Goal: Leave review/rating: Share an evaluation or opinion about a product, service, or content

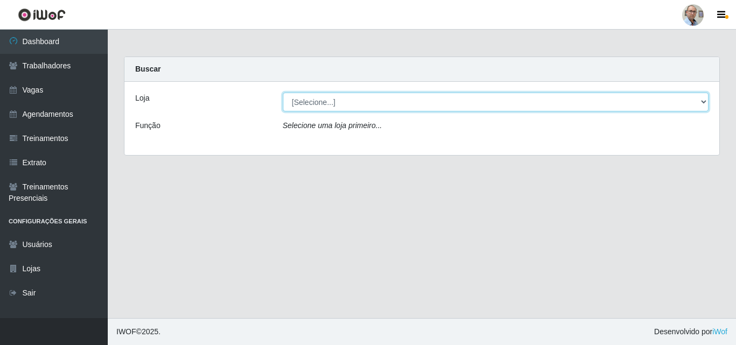
click at [373, 103] on select "[Selecione...] Mar Vermelho - Loja 04" at bounding box center [496, 102] width 426 height 19
select select "251"
click at [283, 93] on select "[Selecione...] Mar Vermelho - Loja 04" at bounding box center [496, 102] width 426 height 19
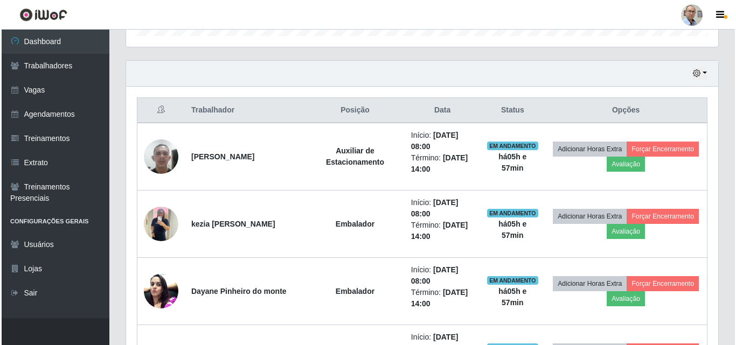
scroll to position [377, 0]
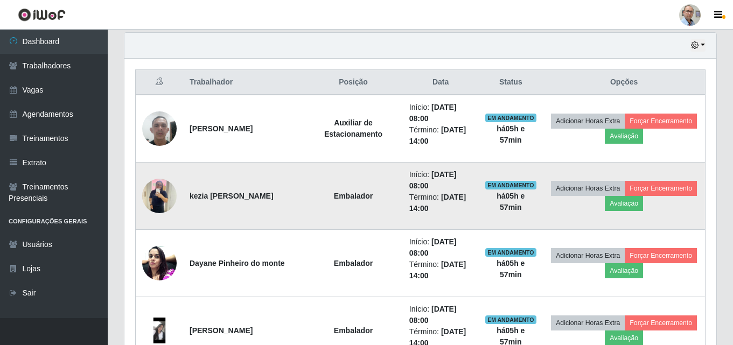
click at [162, 197] on img at bounding box center [159, 196] width 34 height 46
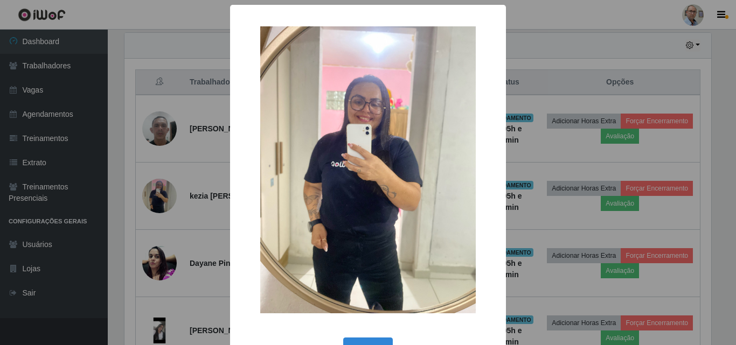
click at [193, 183] on div "× OK Cancel" at bounding box center [368, 172] width 736 height 345
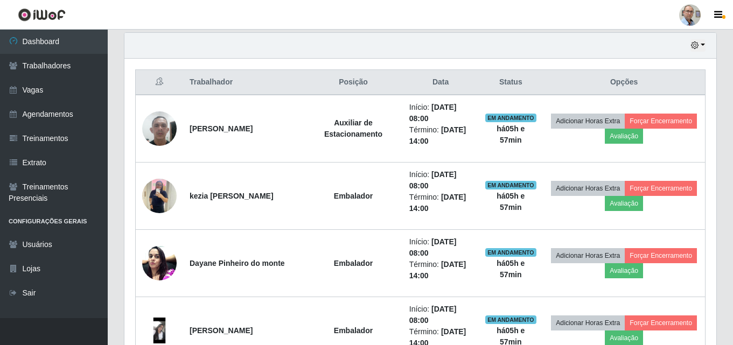
scroll to position [224, 592]
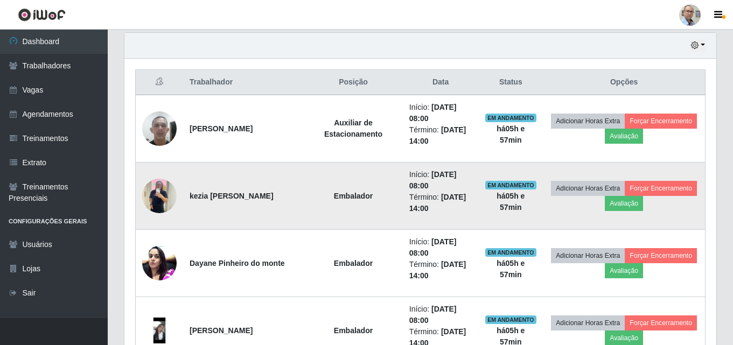
click at [176, 196] on img at bounding box center [159, 196] width 34 height 46
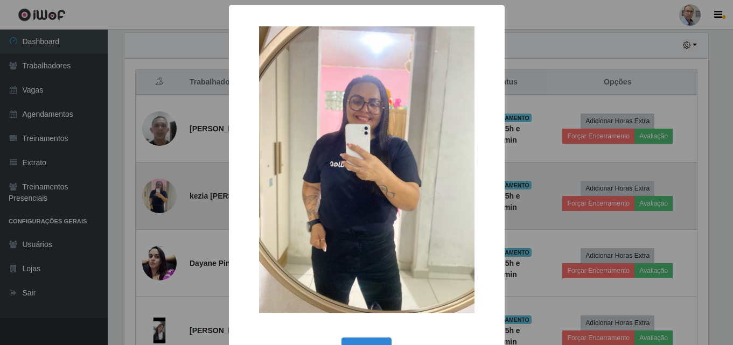
scroll to position [224, 587]
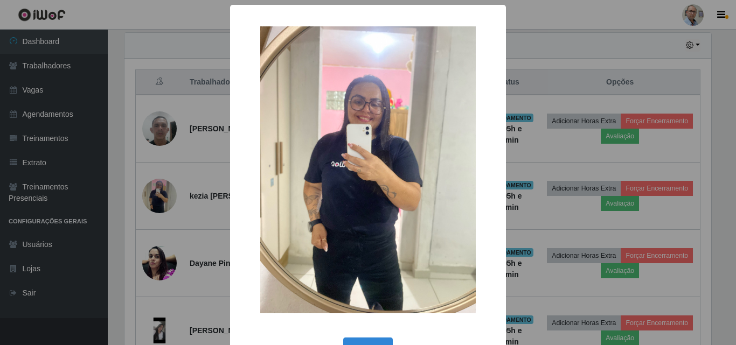
click at [191, 195] on div "× OK Cancel" at bounding box center [368, 172] width 736 height 345
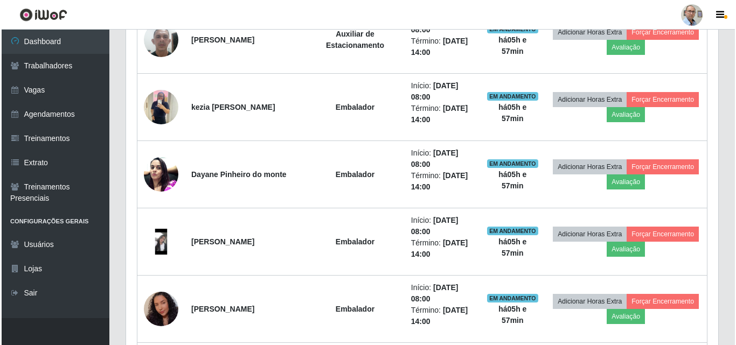
scroll to position [485, 0]
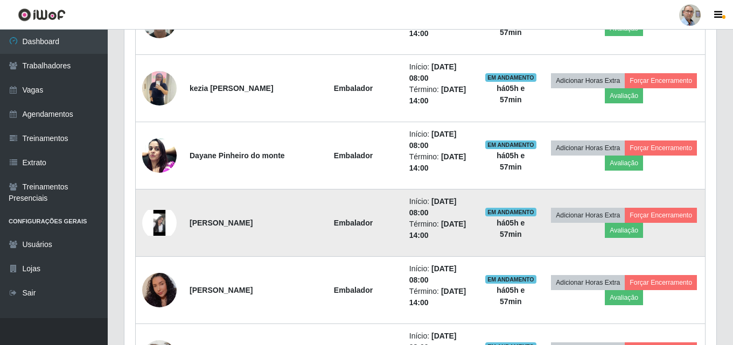
click at [162, 221] on img at bounding box center [159, 223] width 34 height 26
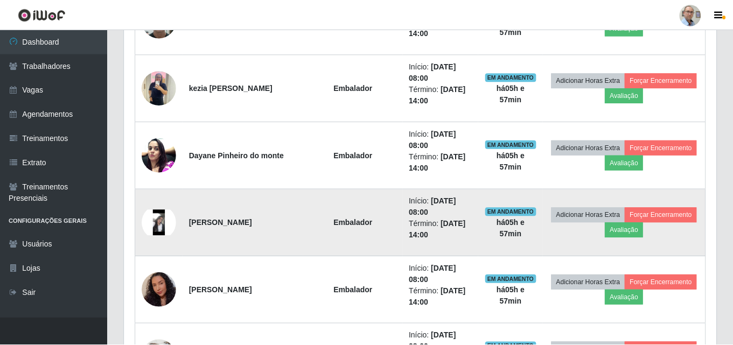
scroll to position [224, 587]
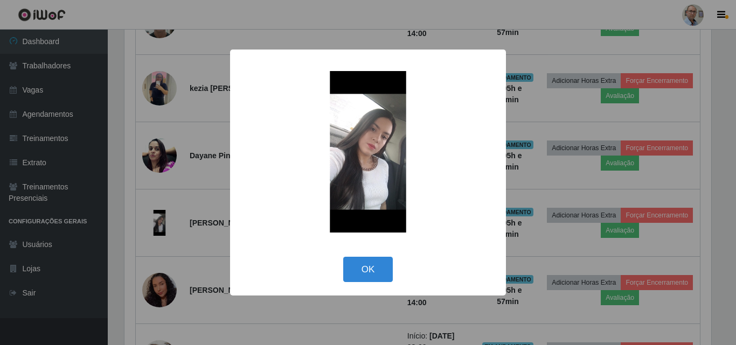
click at [209, 203] on div "× OK Cancel" at bounding box center [368, 172] width 736 height 345
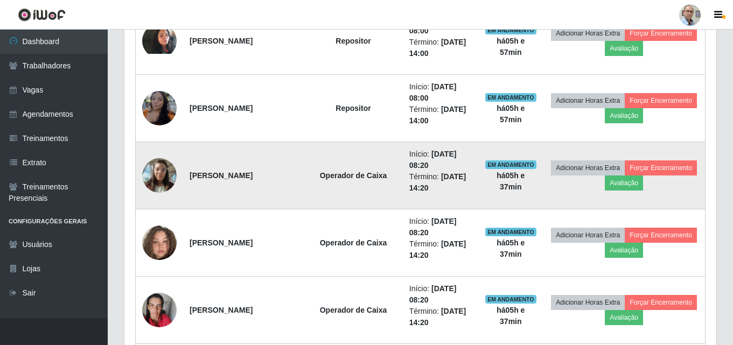
scroll to position [1185, 0]
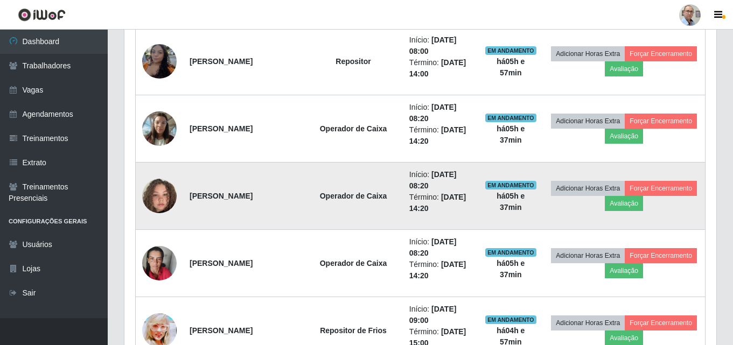
click at [164, 198] on img at bounding box center [159, 195] width 34 height 61
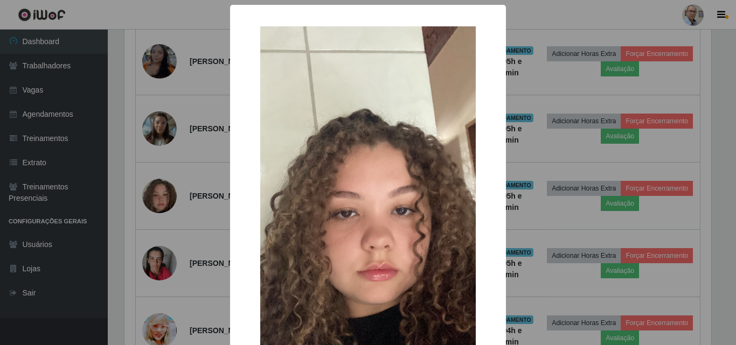
click at [198, 193] on div "× OK Cancel" at bounding box center [368, 172] width 736 height 345
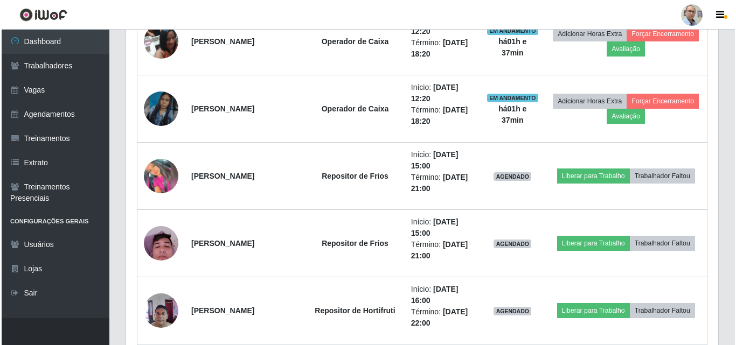
scroll to position [1670, 0]
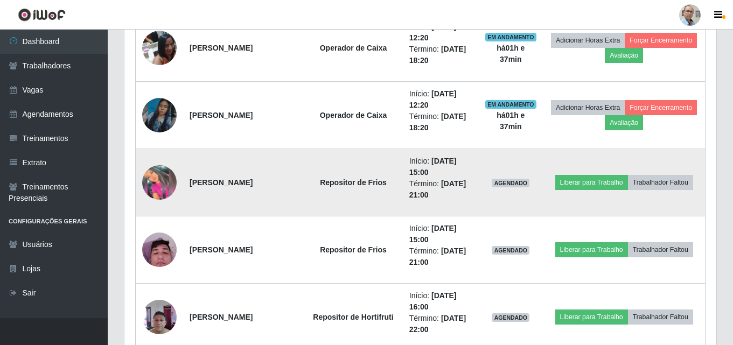
click at [172, 180] on img at bounding box center [159, 182] width 34 height 34
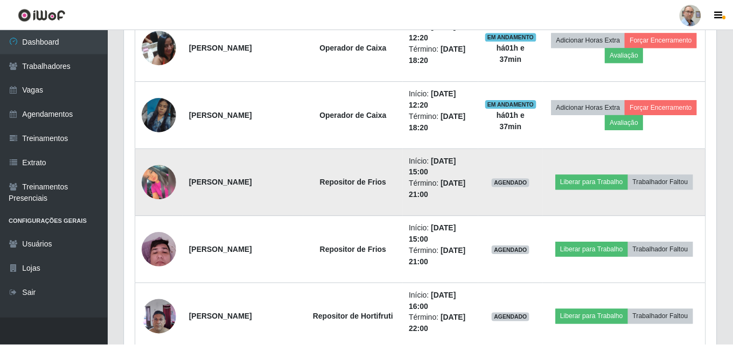
scroll to position [224, 587]
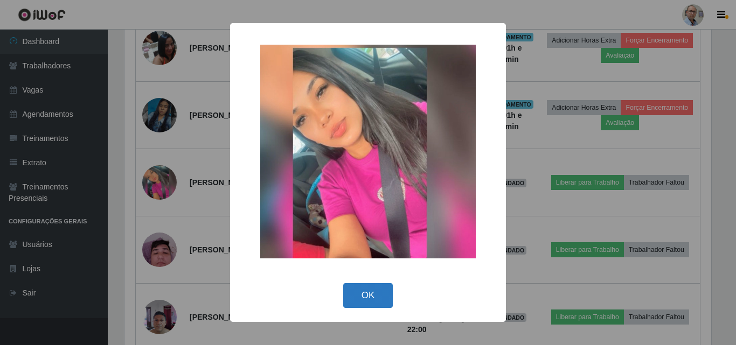
click at [376, 292] on button "OK" at bounding box center [368, 295] width 50 height 25
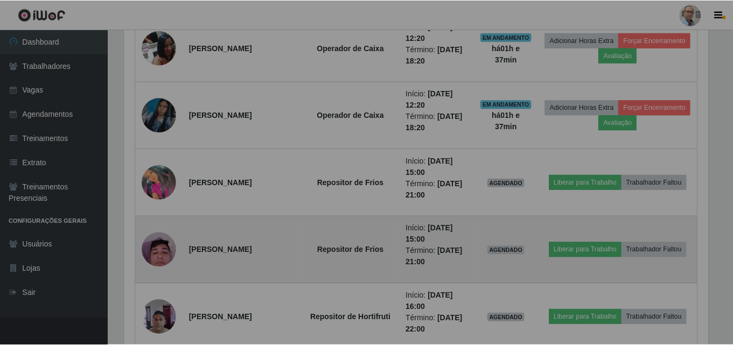
scroll to position [224, 592]
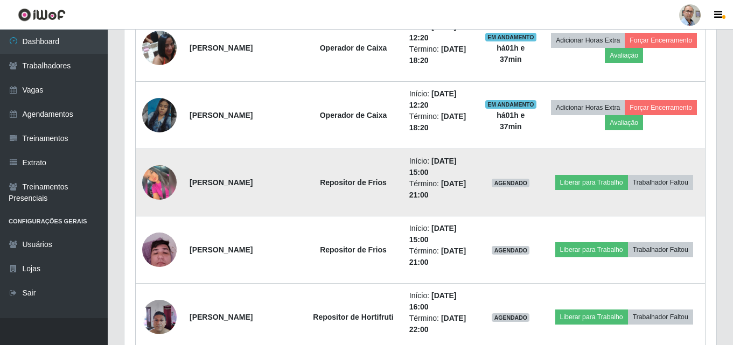
click at [168, 184] on img at bounding box center [159, 182] width 34 height 34
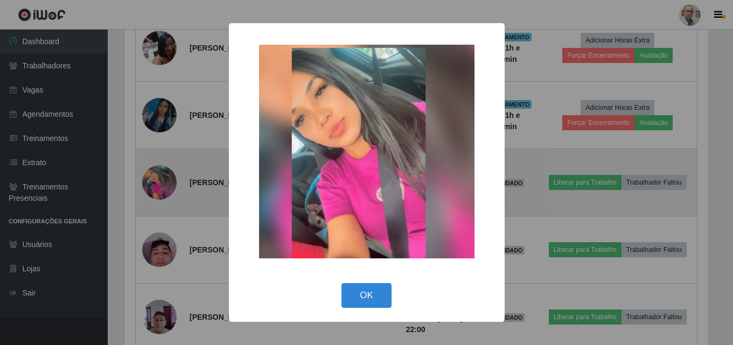
scroll to position [0, 0]
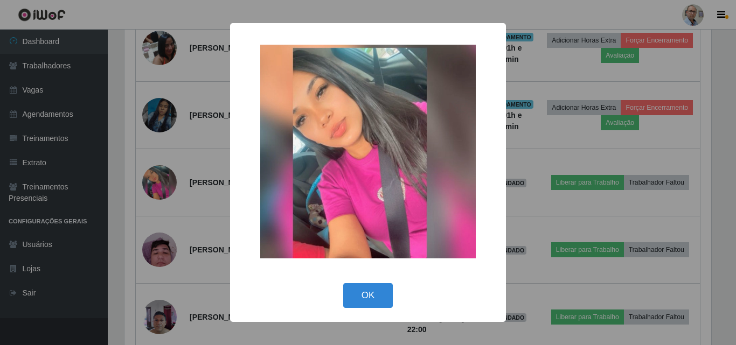
click at [192, 174] on div "× OK Cancel" at bounding box center [368, 172] width 736 height 345
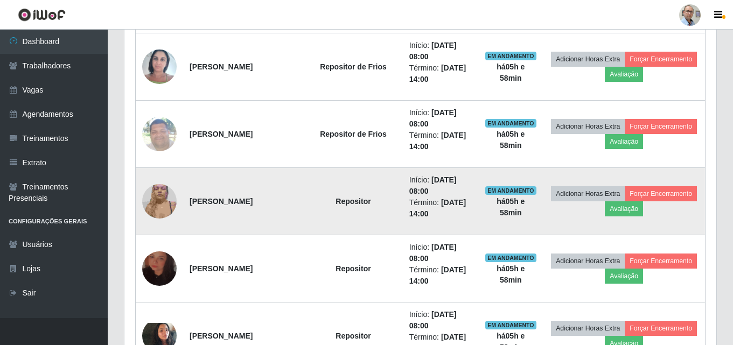
scroll to position [862, 0]
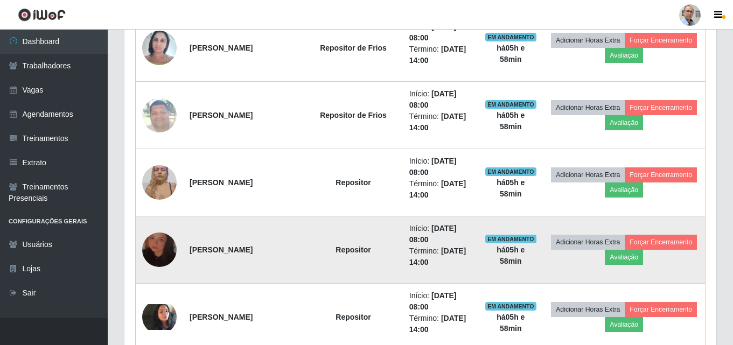
click at [162, 245] on img at bounding box center [159, 249] width 34 height 61
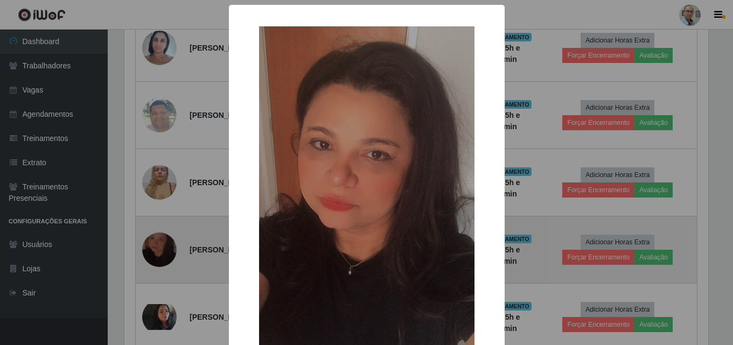
scroll to position [224, 587]
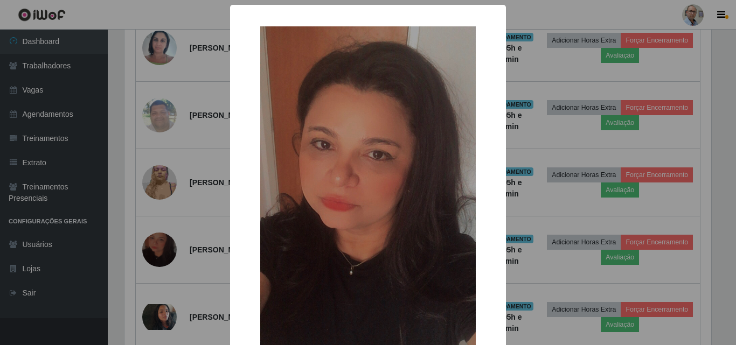
click at [220, 211] on div "× OK Cancel" at bounding box center [368, 172] width 736 height 345
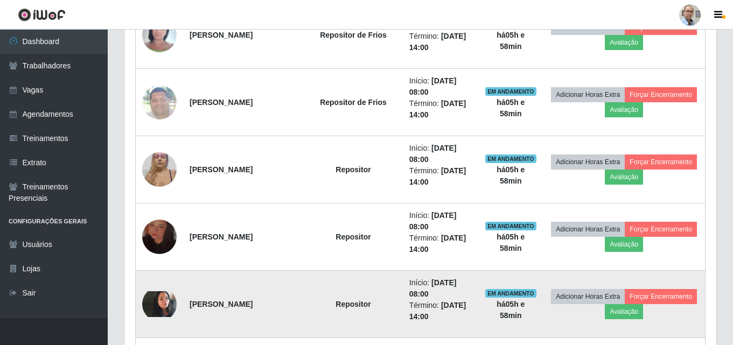
scroll to position [916, 0]
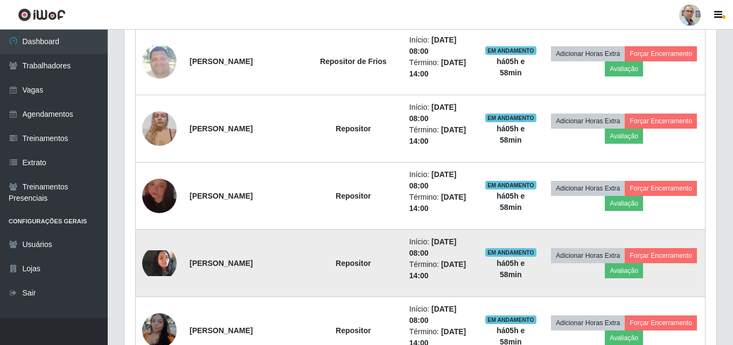
click at [162, 259] on img at bounding box center [159, 264] width 34 height 26
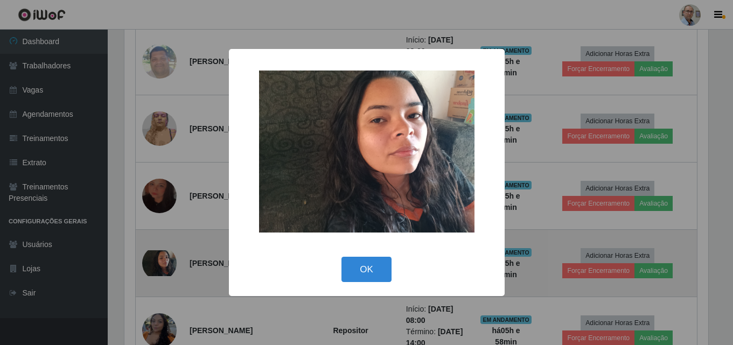
scroll to position [224, 587]
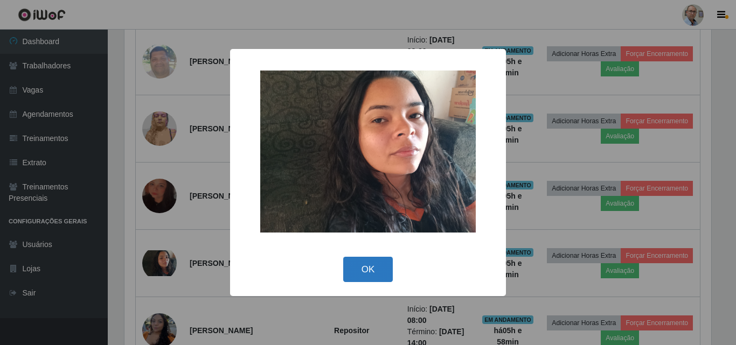
click at [370, 261] on button "OK" at bounding box center [368, 269] width 50 height 25
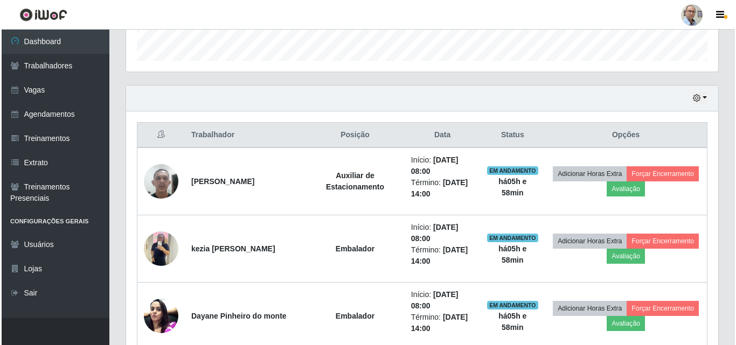
scroll to position [323, 0]
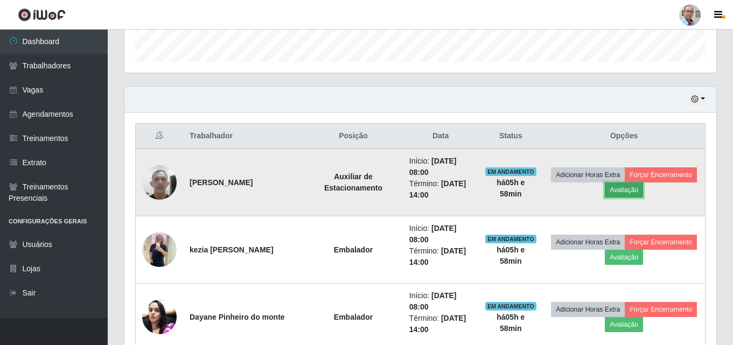
click at [643, 195] on button "Avaliação" at bounding box center [624, 190] width 38 height 15
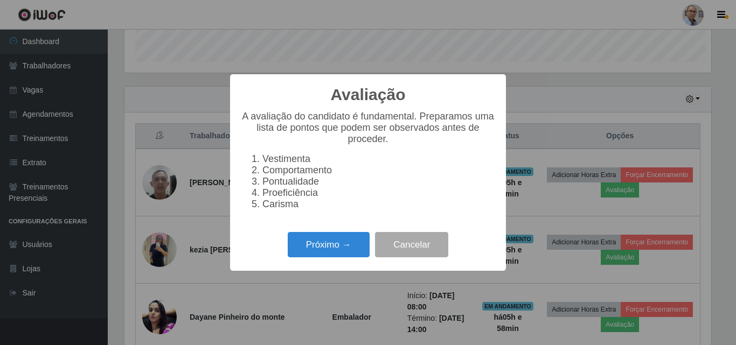
scroll to position [224, 587]
click at [353, 245] on button "Próximo →" at bounding box center [329, 244] width 82 height 25
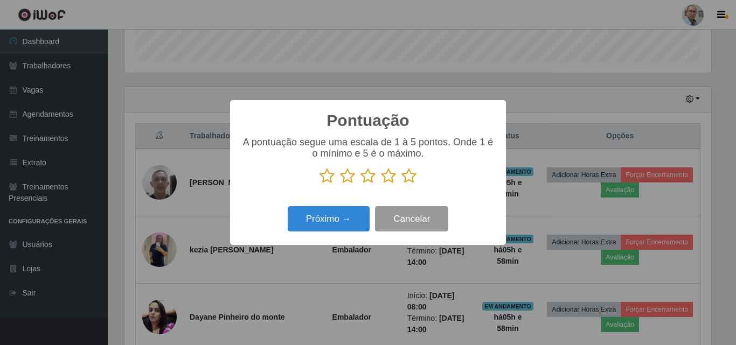
scroll to position [538586, 538223]
click at [412, 178] on icon at bounding box center [408, 176] width 15 height 16
click at [401, 184] on input "radio" at bounding box center [401, 184] width 0 height 0
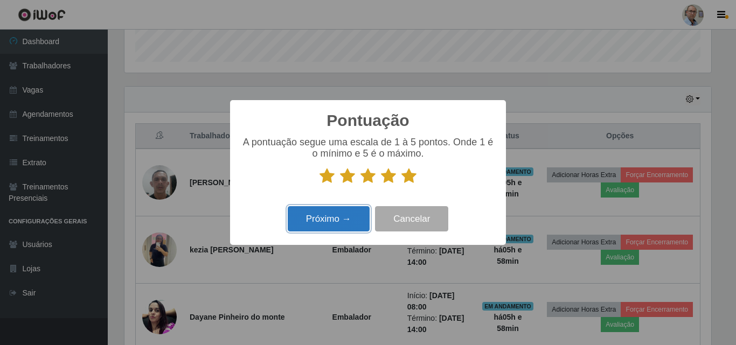
click at [356, 220] on button "Próximo →" at bounding box center [329, 218] width 82 height 25
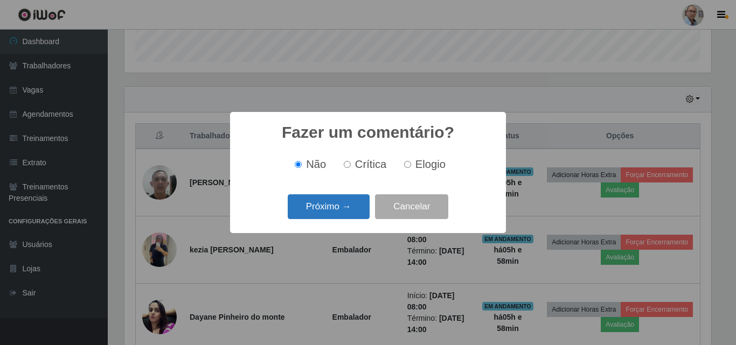
click at [356, 212] on button "Próximo →" at bounding box center [329, 207] width 82 height 25
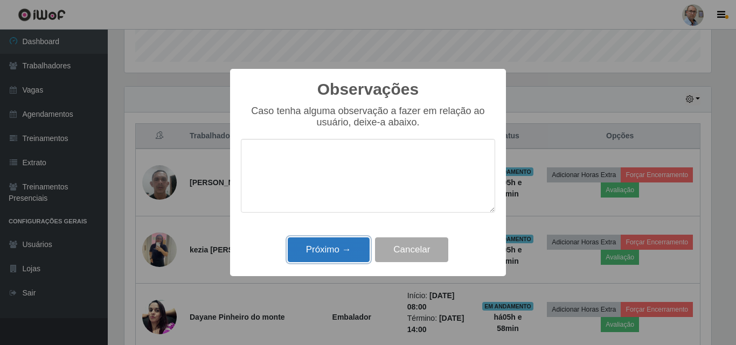
click at [356, 246] on button "Próximo →" at bounding box center [329, 250] width 82 height 25
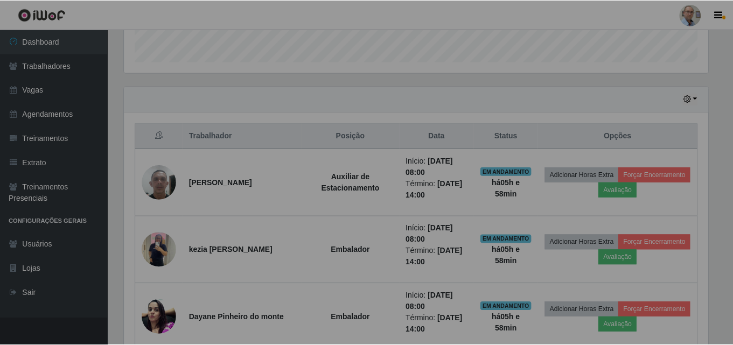
scroll to position [224, 592]
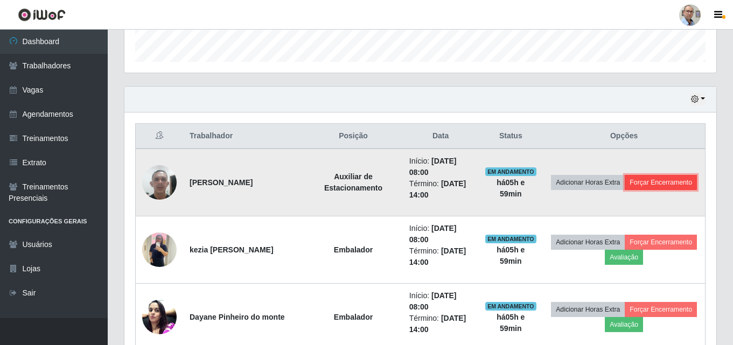
click at [625, 188] on button "Forçar Encerramento" at bounding box center [661, 182] width 72 height 15
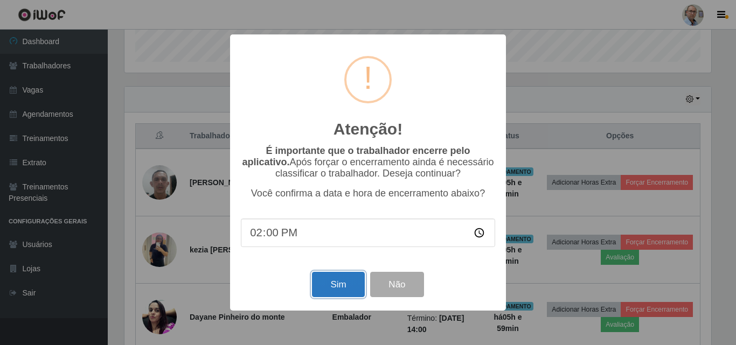
click at [345, 289] on button "Sim" at bounding box center [338, 284] width 52 height 25
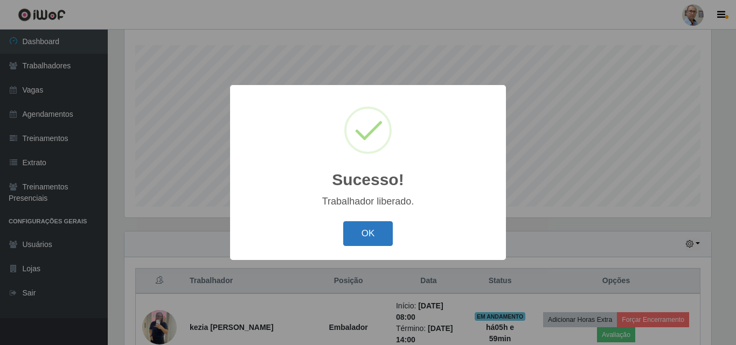
click at [371, 239] on button "OK" at bounding box center [368, 233] width 50 height 25
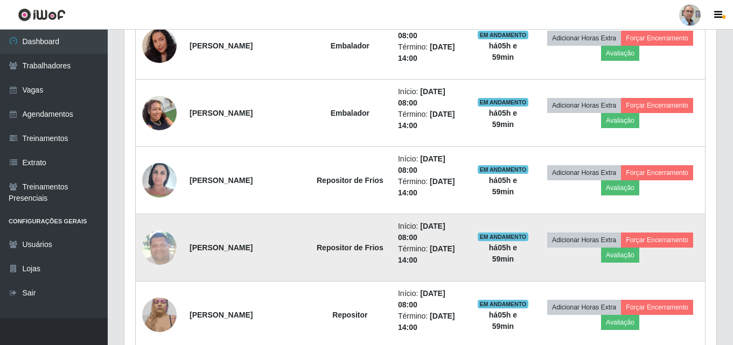
scroll to position [663, 0]
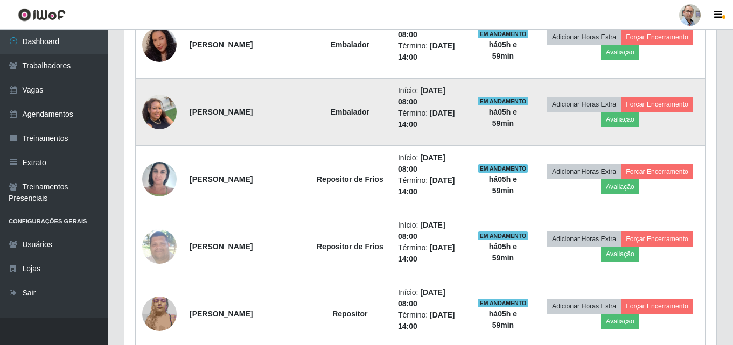
click at [154, 113] on img at bounding box center [159, 112] width 34 height 46
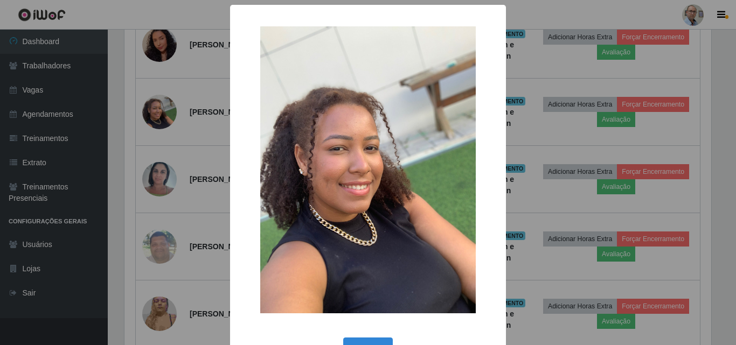
click at [184, 107] on div "× OK Cancel" at bounding box center [368, 172] width 736 height 345
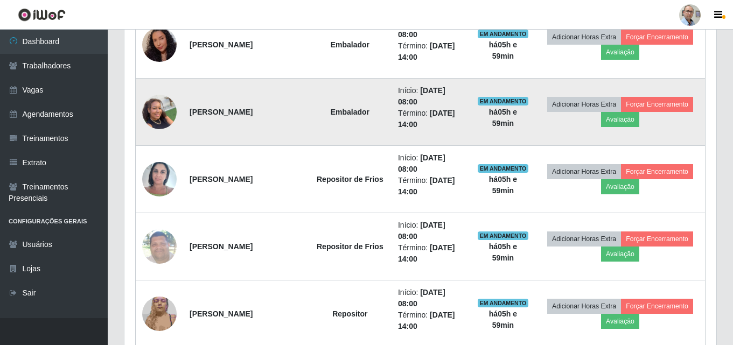
click at [163, 120] on img at bounding box center [159, 112] width 34 height 46
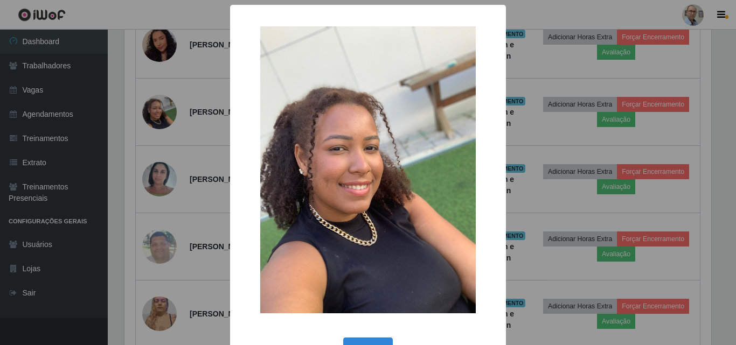
click at [186, 133] on div "× OK Cancel" at bounding box center [368, 172] width 736 height 345
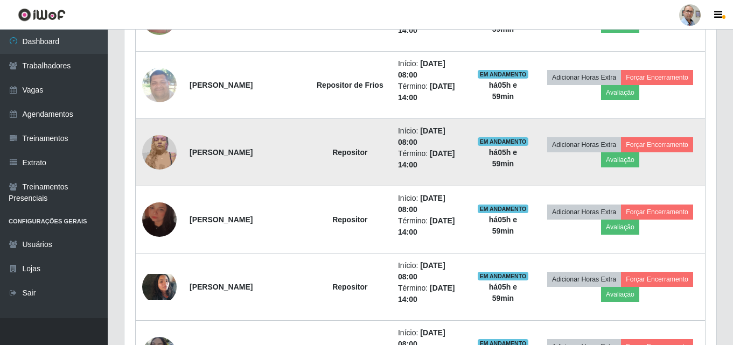
click at [160, 158] on img at bounding box center [159, 152] width 34 height 46
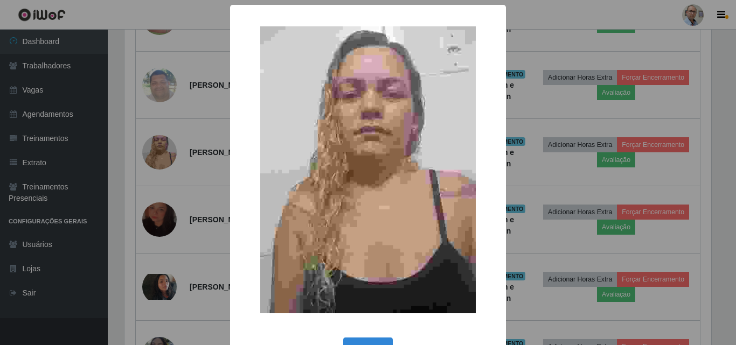
click at [189, 151] on div "× OK Cancel" at bounding box center [368, 172] width 736 height 345
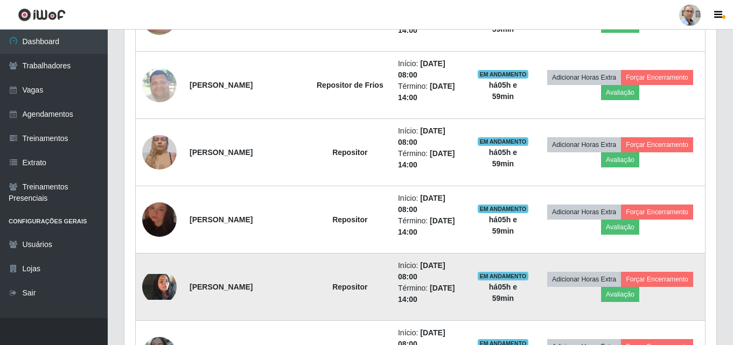
click at [159, 277] on img at bounding box center [159, 287] width 34 height 26
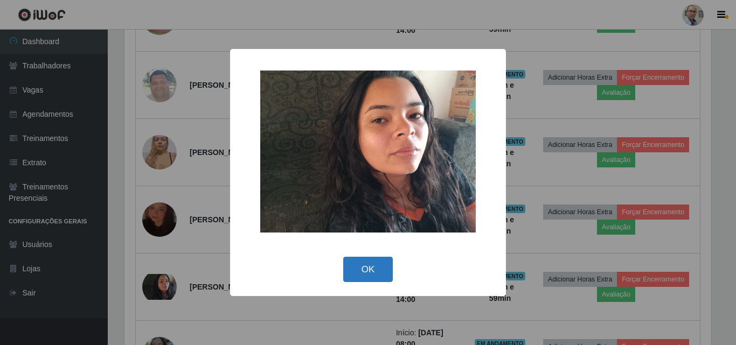
click at [372, 272] on button "OK" at bounding box center [368, 269] width 50 height 25
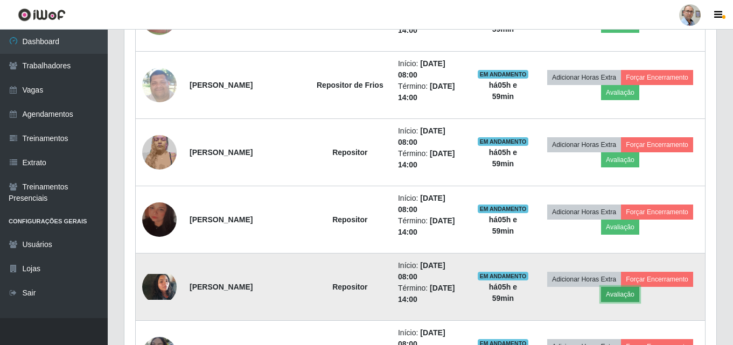
click at [623, 294] on button "Avaliação" at bounding box center [620, 294] width 38 height 15
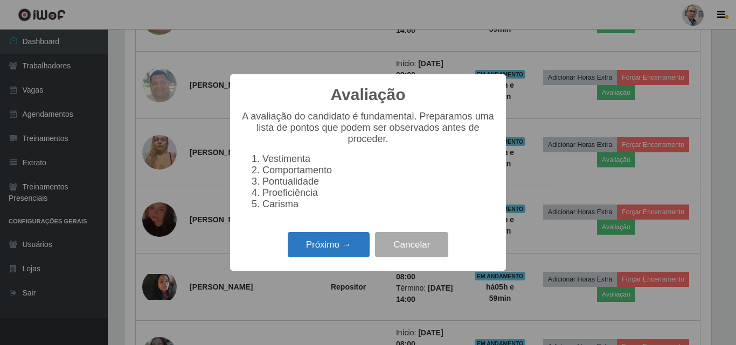
click at [338, 245] on button "Próximo →" at bounding box center [329, 244] width 82 height 25
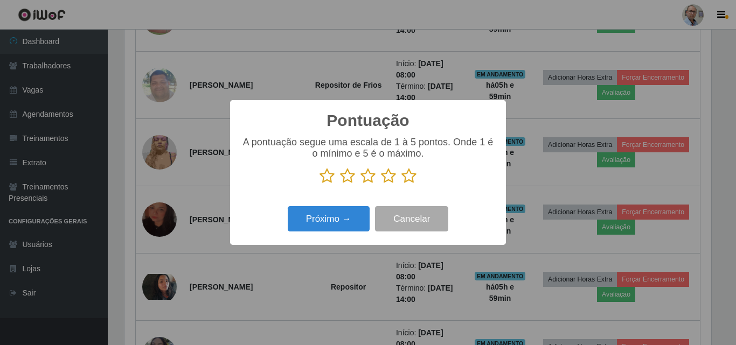
click at [407, 178] on icon at bounding box center [408, 176] width 15 height 16
click at [401, 184] on input "radio" at bounding box center [401, 184] width 0 height 0
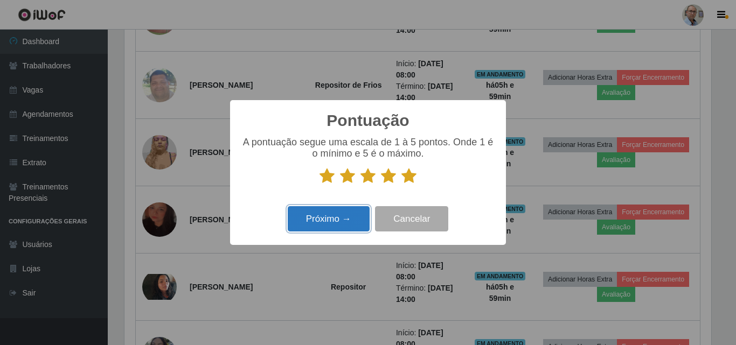
click at [321, 217] on button "Próximo →" at bounding box center [329, 218] width 82 height 25
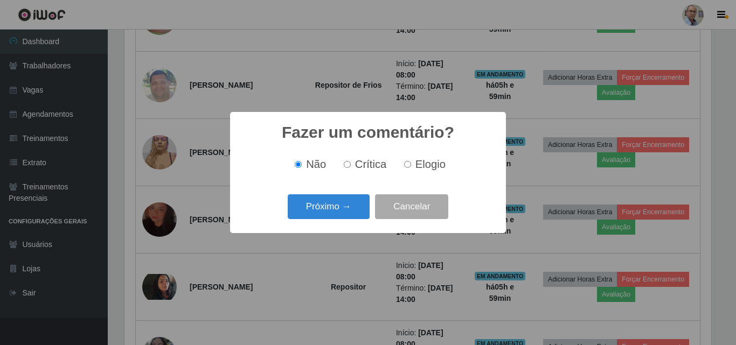
click at [321, 217] on button "Próximo →" at bounding box center [329, 207] width 82 height 25
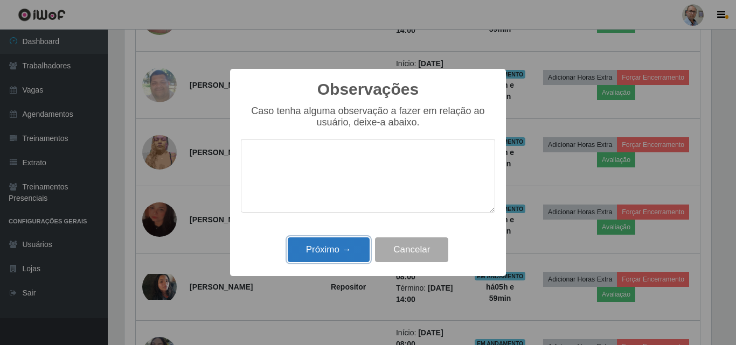
click at [342, 251] on button "Próximo →" at bounding box center [329, 250] width 82 height 25
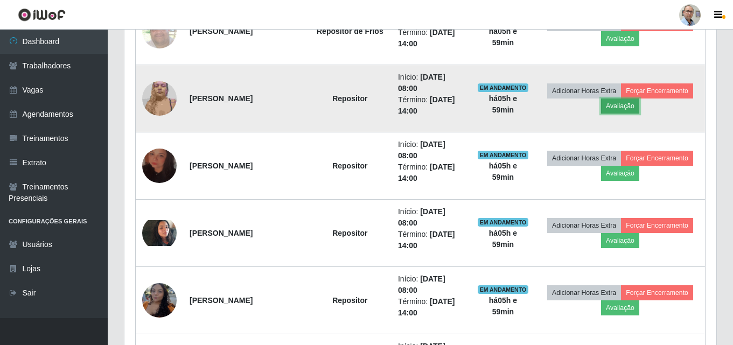
click at [628, 107] on button "Avaliação" at bounding box center [620, 106] width 38 height 15
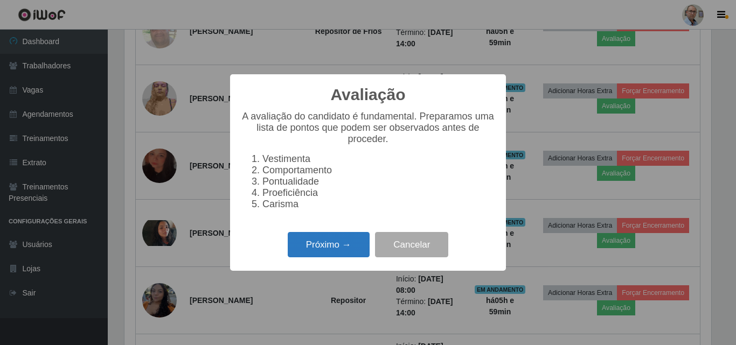
click at [357, 250] on button "Próximo →" at bounding box center [329, 244] width 82 height 25
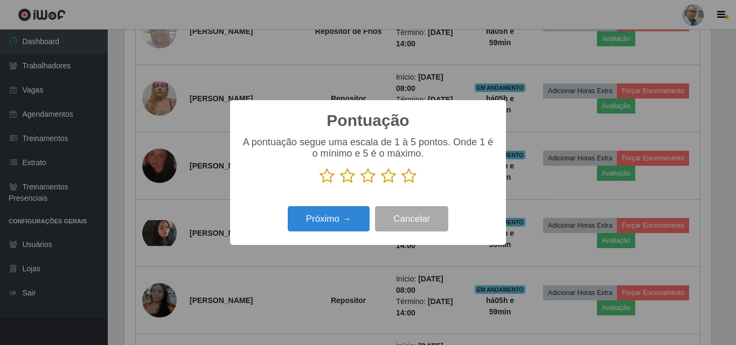
click at [407, 177] on icon at bounding box center [408, 176] width 15 height 16
click at [401, 184] on input "radio" at bounding box center [401, 184] width 0 height 0
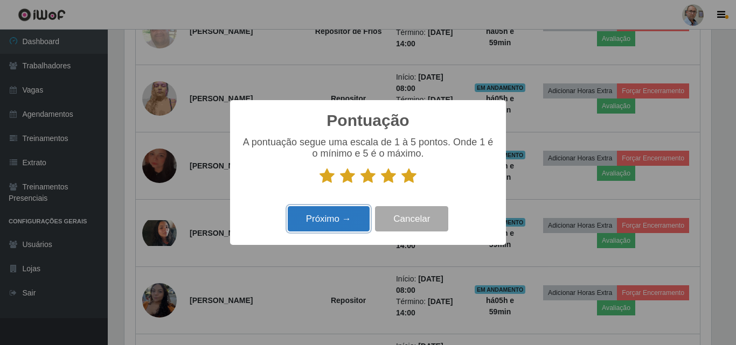
click at [355, 217] on button "Próximo →" at bounding box center [329, 218] width 82 height 25
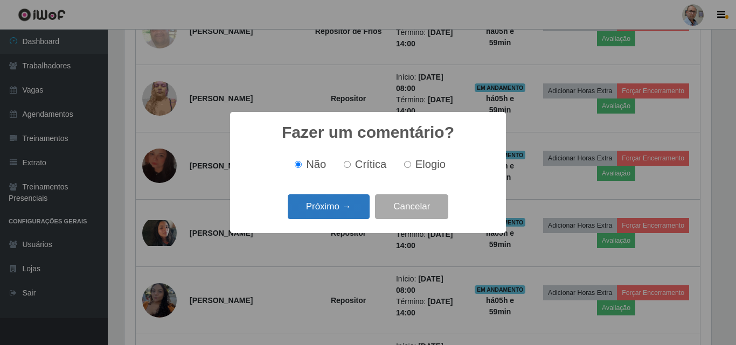
click at [355, 216] on button "Próximo →" at bounding box center [329, 207] width 82 height 25
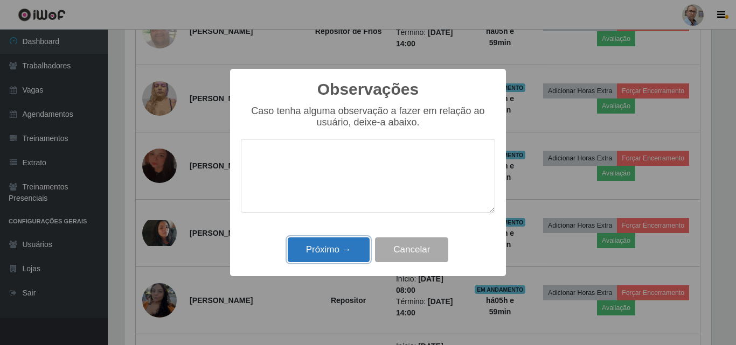
click at [351, 253] on button "Próximo →" at bounding box center [329, 250] width 82 height 25
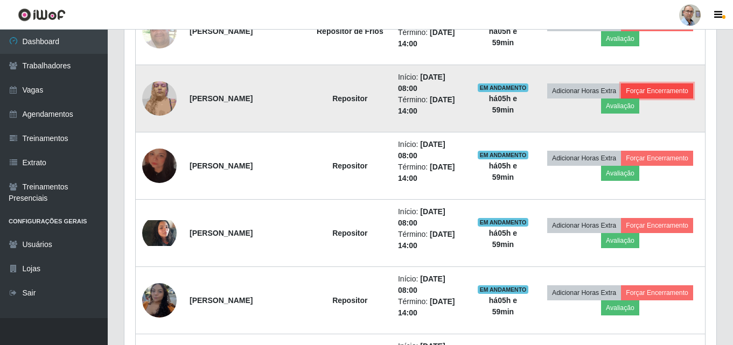
click at [646, 88] on button "Forçar Encerramento" at bounding box center [657, 91] width 72 height 15
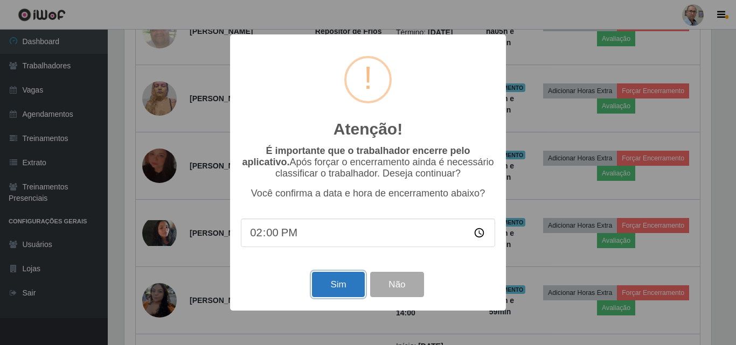
click at [341, 281] on button "Sim" at bounding box center [338, 284] width 52 height 25
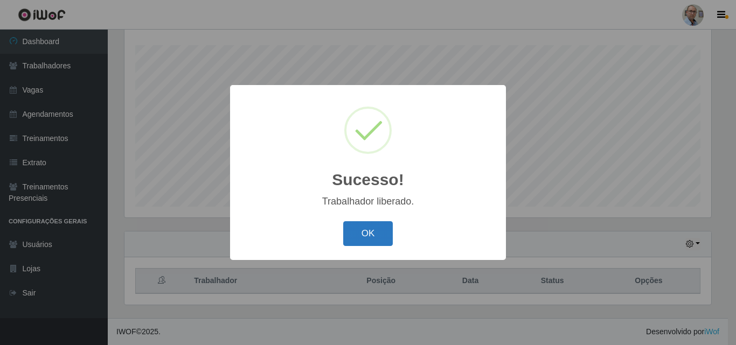
click at [370, 237] on button "OK" at bounding box center [368, 233] width 50 height 25
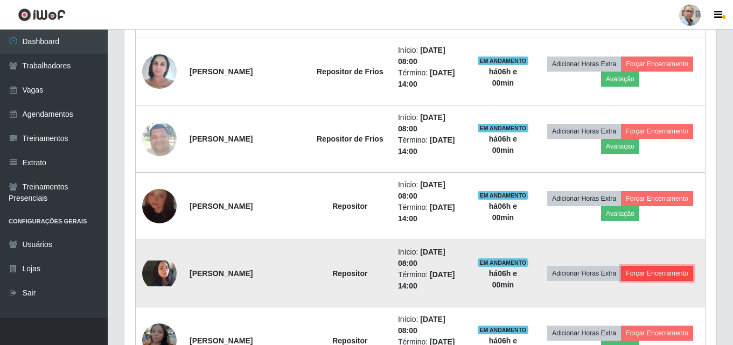
click at [659, 268] on button "Forçar Encerramento" at bounding box center [657, 273] width 72 height 15
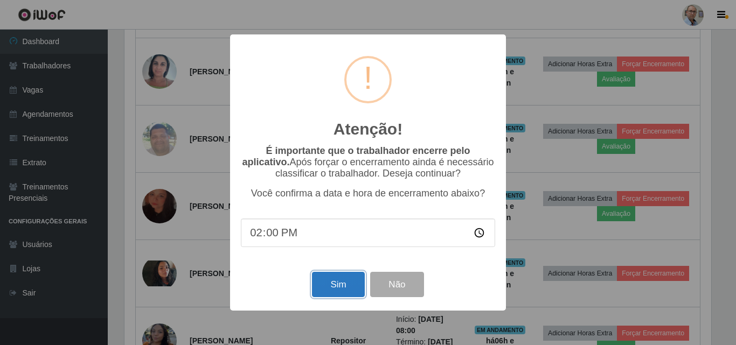
click at [333, 281] on button "Sim" at bounding box center [338, 284] width 52 height 25
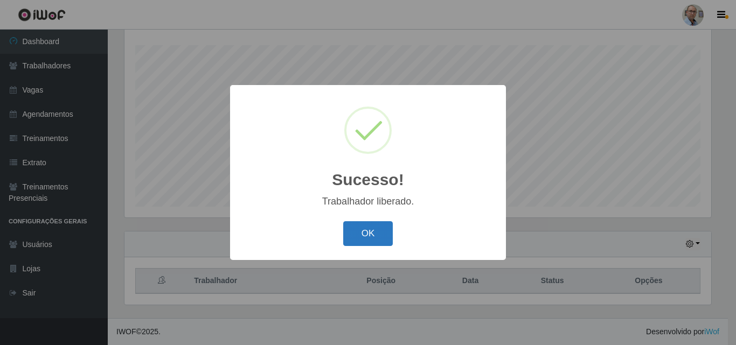
click at [376, 238] on button "OK" at bounding box center [368, 233] width 50 height 25
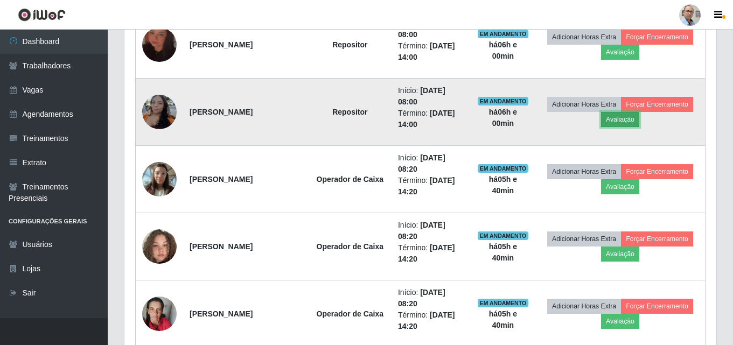
click at [622, 116] on button "Avaliação" at bounding box center [620, 119] width 38 height 15
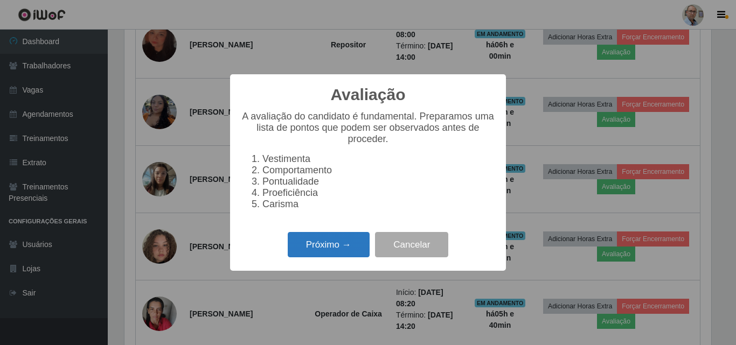
click at [321, 244] on button "Próximo →" at bounding box center [329, 244] width 82 height 25
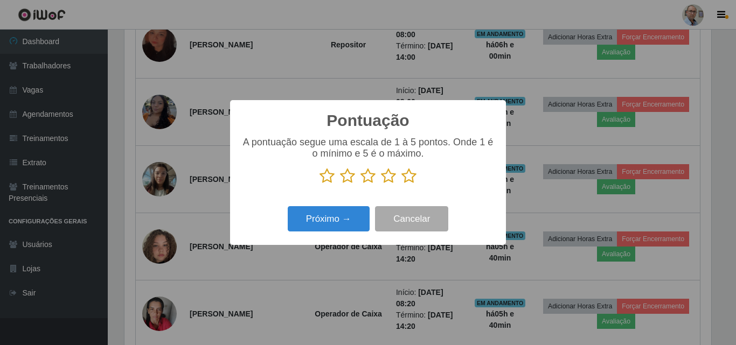
click at [409, 178] on icon at bounding box center [408, 176] width 15 height 16
click at [401, 184] on input "radio" at bounding box center [401, 184] width 0 height 0
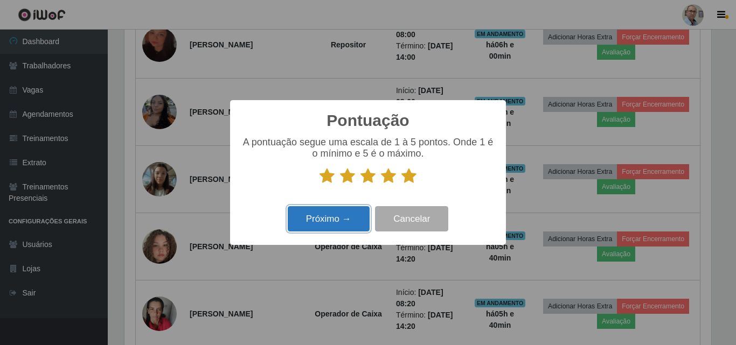
click at [342, 214] on button "Próximo →" at bounding box center [329, 218] width 82 height 25
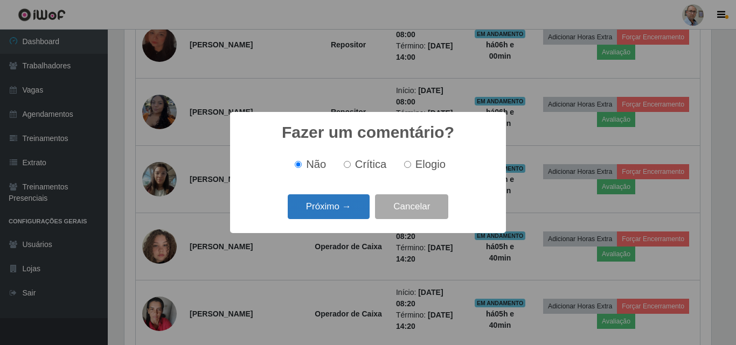
click at [342, 210] on button "Próximo →" at bounding box center [329, 207] width 82 height 25
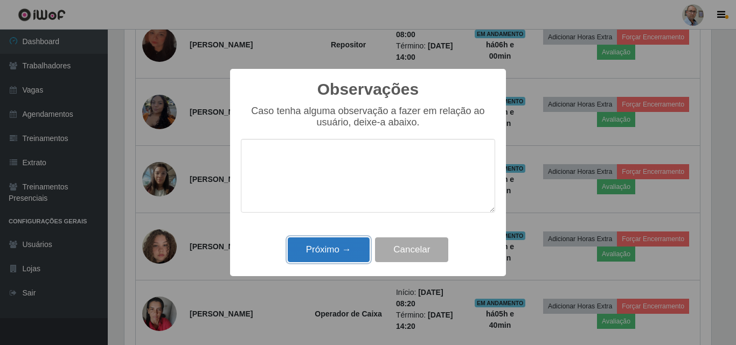
click at [338, 258] on button "Próximo →" at bounding box center [329, 250] width 82 height 25
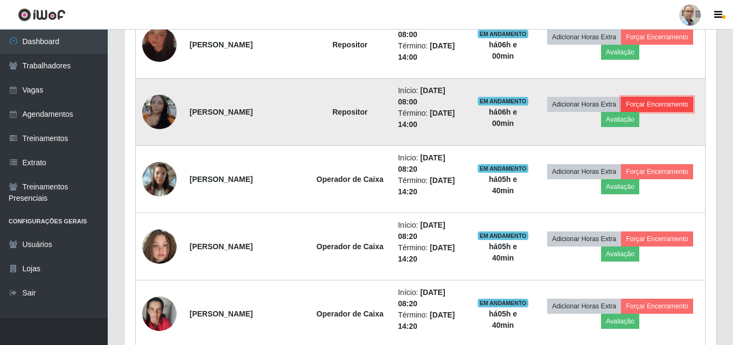
click at [677, 106] on button "Forçar Encerramento" at bounding box center [657, 104] width 72 height 15
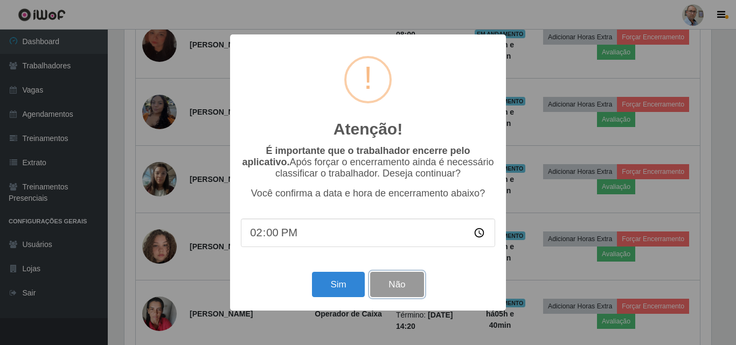
click at [414, 286] on button "Não" at bounding box center [396, 284] width 53 height 25
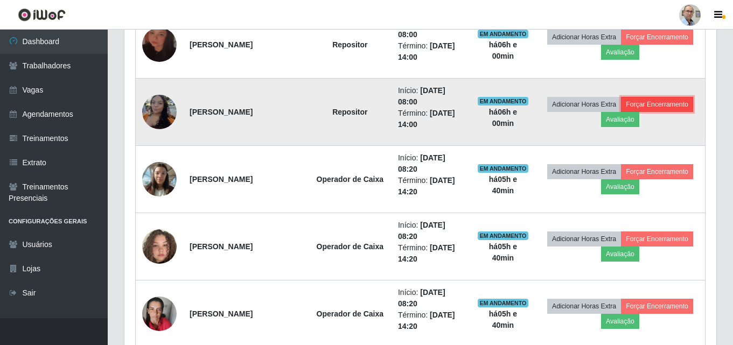
click at [655, 100] on button "Forçar Encerramento" at bounding box center [657, 104] width 72 height 15
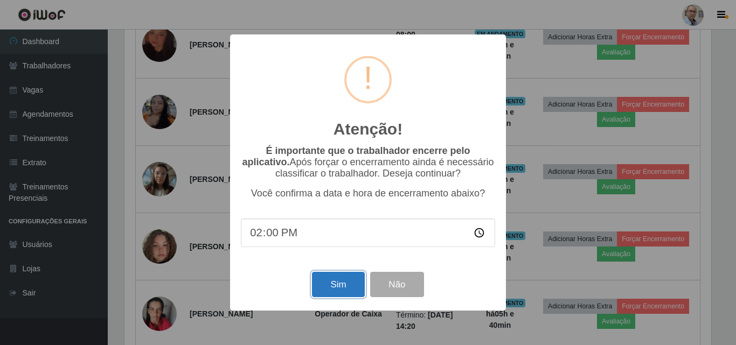
click at [346, 282] on button "Sim" at bounding box center [338, 284] width 52 height 25
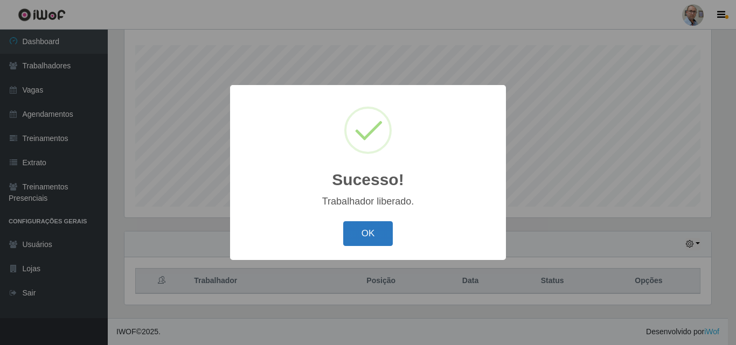
click at [364, 231] on button "OK" at bounding box center [368, 233] width 50 height 25
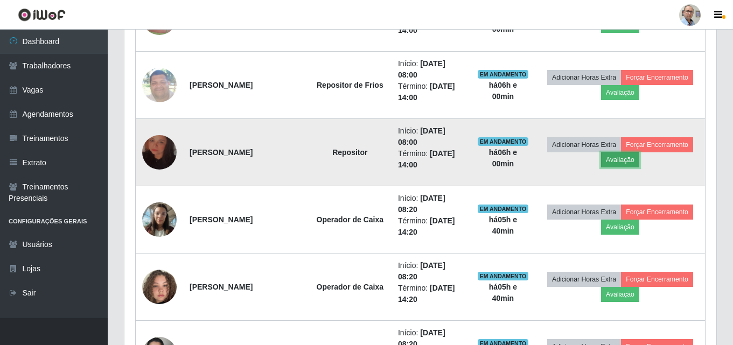
click at [628, 165] on button "Avaliação" at bounding box center [620, 159] width 38 height 15
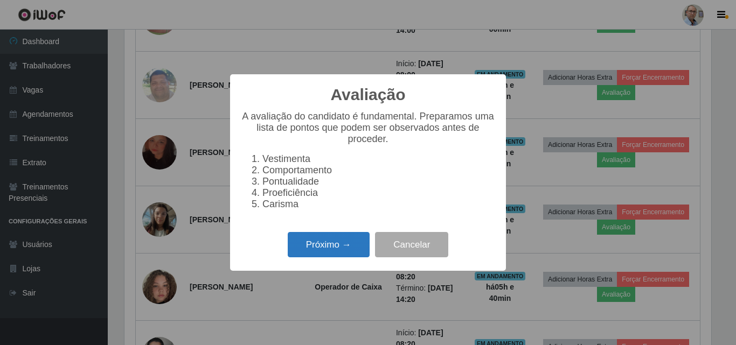
click at [323, 252] on button "Próximo →" at bounding box center [329, 244] width 82 height 25
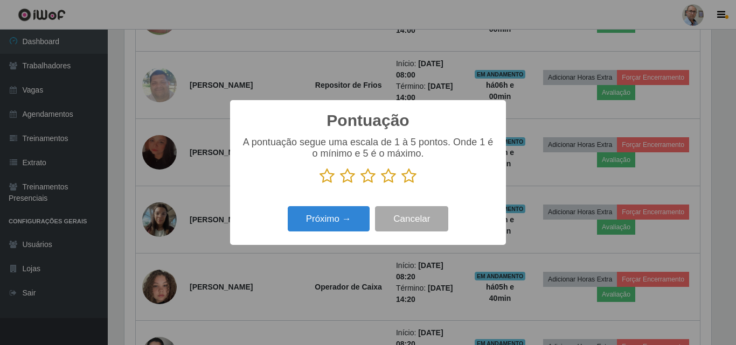
click at [408, 175] on icon at bounding box center [408, 176] width 15 height 16
click at [401, 184] on input "radio" at bounding box center [401, 184] width 0 height 0
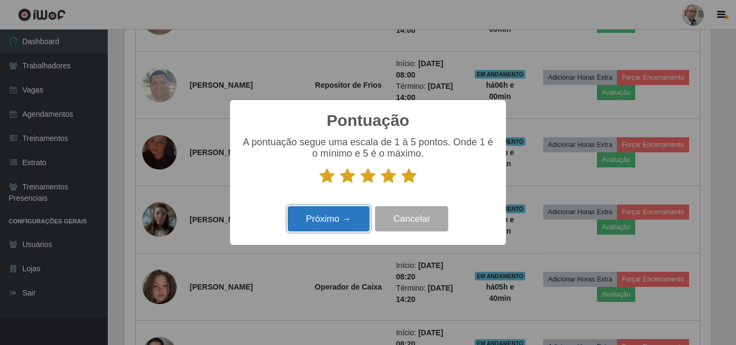
click at [350, 214] on button "Próximo →" at bounding box center [329, 218] width 82 height 25
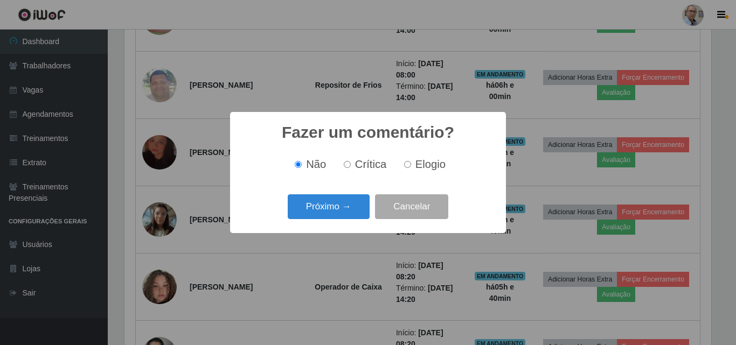
click at [350, 214] on button "Próximo →" at bounding box center [329, 207] width 82 height 25
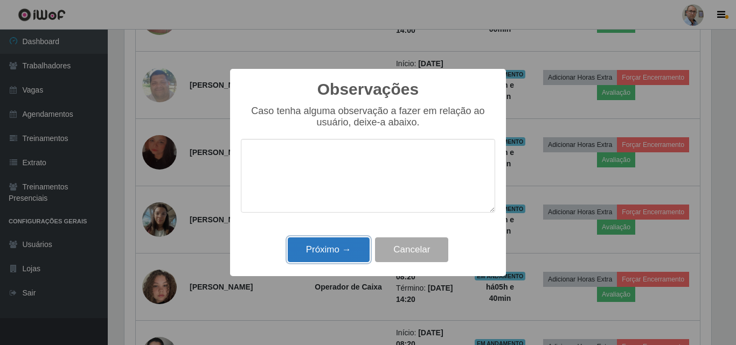
click at [337, 246] on button "Próximo →" at bounding box center [329, 250] width 82 height 25
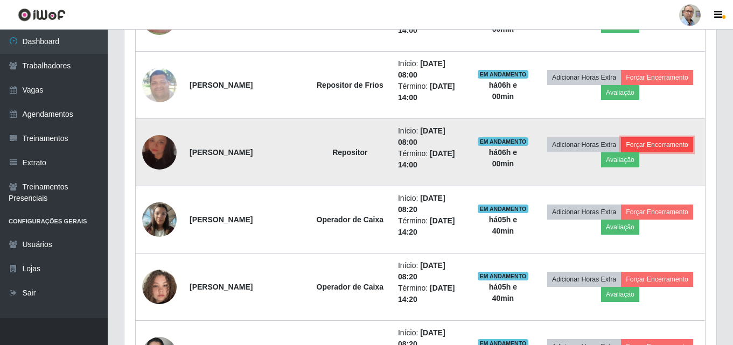
click at [672, 145] on button "Forçar Encerramento" at bounding box center [657, 144] width 72 height 15
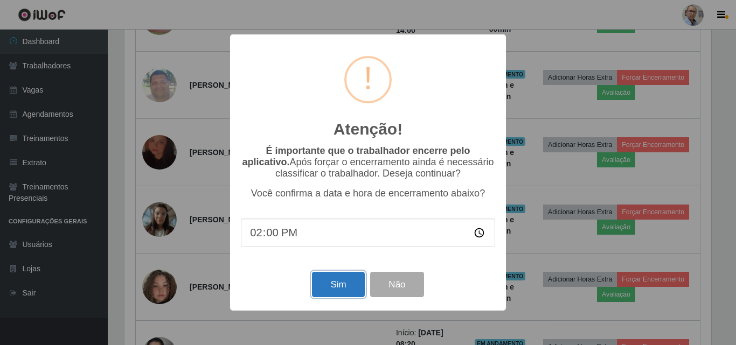
click at [341, 286] on button "Sim" at bounding box center [338, 284] width 52 height 25
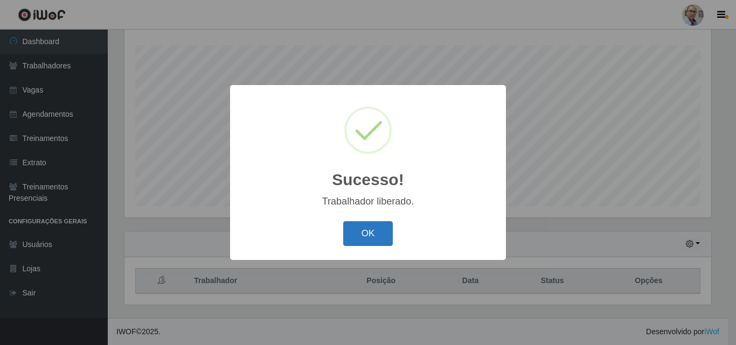
click at [384, 231] on button "OK" at bounding box center [368, 233] width 50 height 25
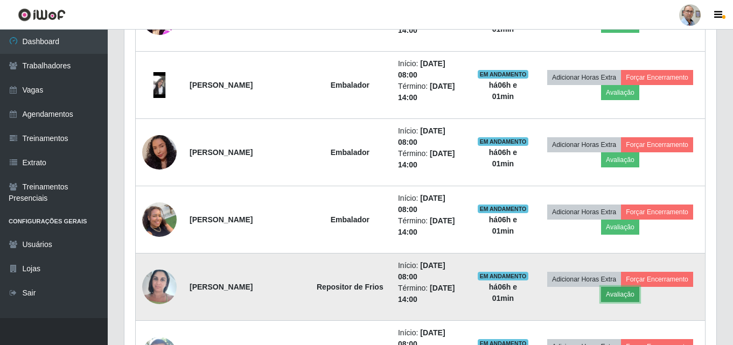
click at [631, 291] on button "Avaliação" at bounding box center [620, 294] width 38 height 15
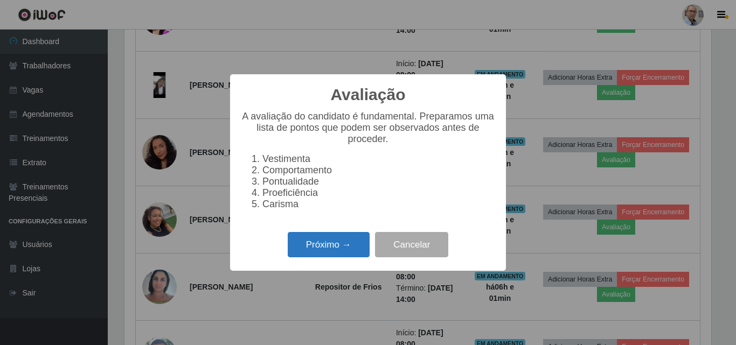
click at [343, 248] on button "Próximo →" at bounding box center [329, 244] width 82 height 25
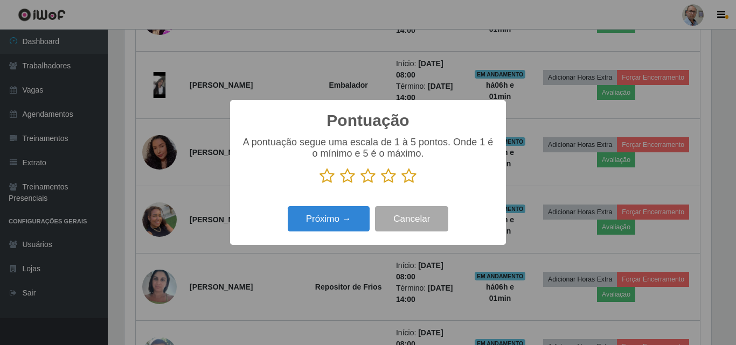
click at [410, 178] on icon at bounding box center [408, 176] width 15 height 16
click at [401, 184] on input "radio" at bounding box center [401, 184] width 0 height 0
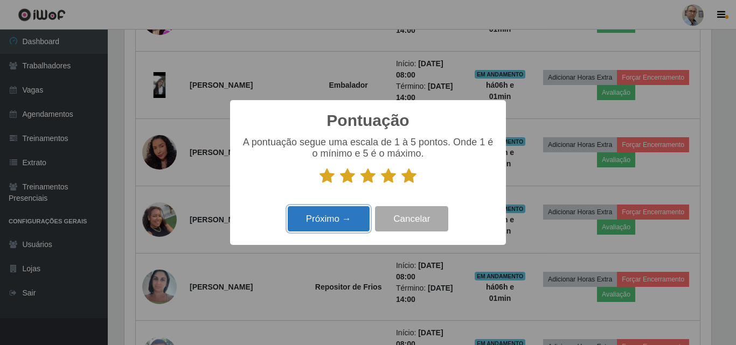
click at [338, 217] on button "Próximo →" at bounding box center [329, 218] width 82 height 25
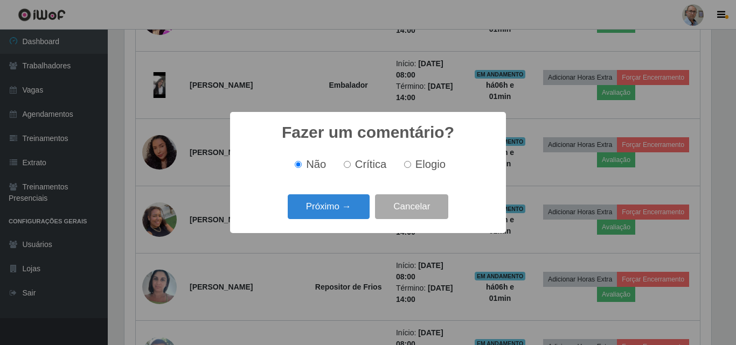
click at [338, 217] on button "Próximo →" at bounding box center [329, 207] width 82 height 25
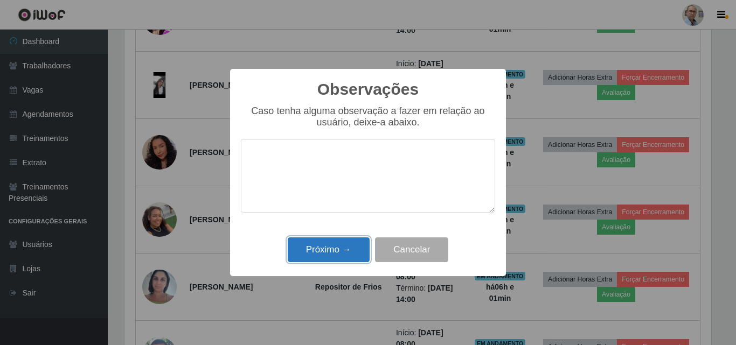
click at [336, 252] on button "Próximo →" at bounding box center [329, 250] width 82 height 25
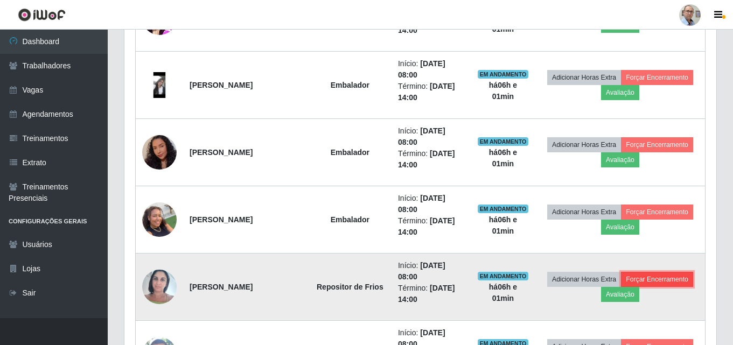
click at [651, 279] on button "Forçar Encerramento" at bounding box center [657, 279] width 72 height 15
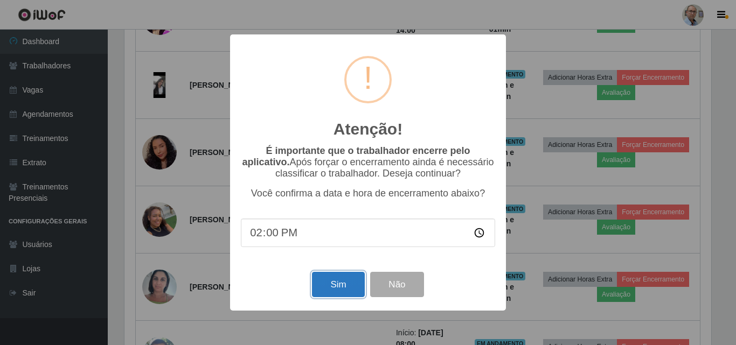
click at [330, 284] on button "Sim" at bounding box center [338, 284] width 52 height 25
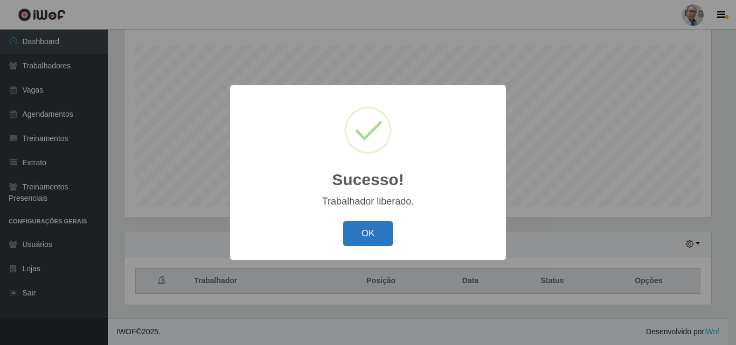
click at [362, 241] on button "OK" at bounding box center [368, 233] width 50 height 25
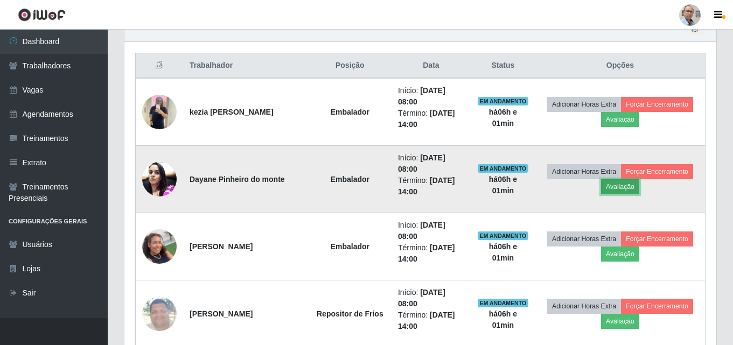
click at [616, 186] on button "Avaliação" at bounding box center [620, 186] width 38 height 15
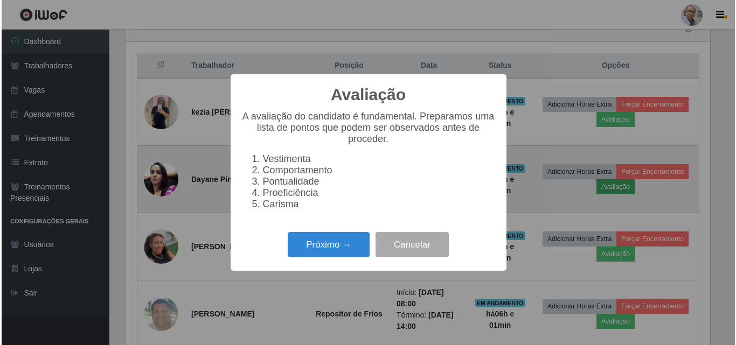
scroll to position [538586, 538223]
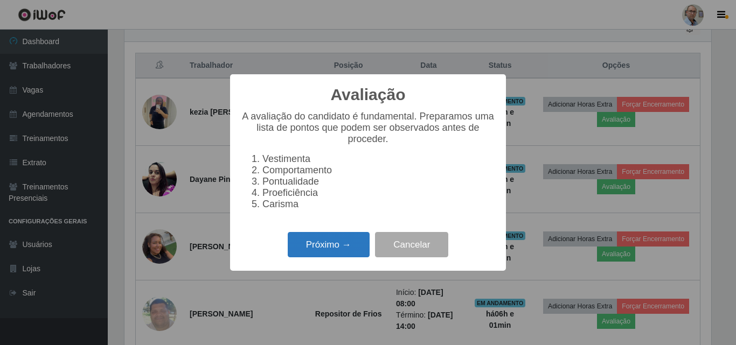
click at [339, 253] on button "Próximo →" at bounding box center [329, 244] width 82 height 25
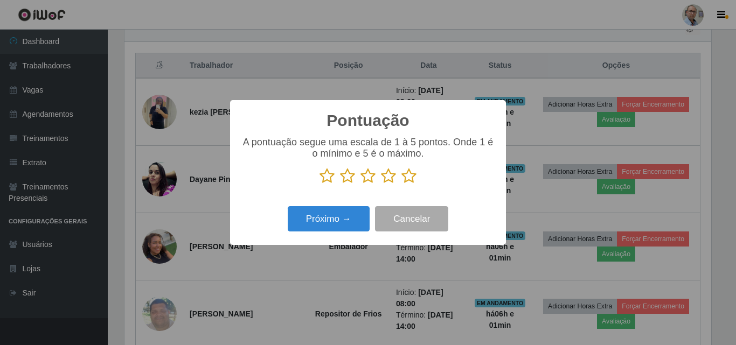
click at [408, 177] on icon at bounding box center [408, 176] width 15 height 16
click at [401, 184] on input "radio" at bounding box center [401, 184] width 0 height 0
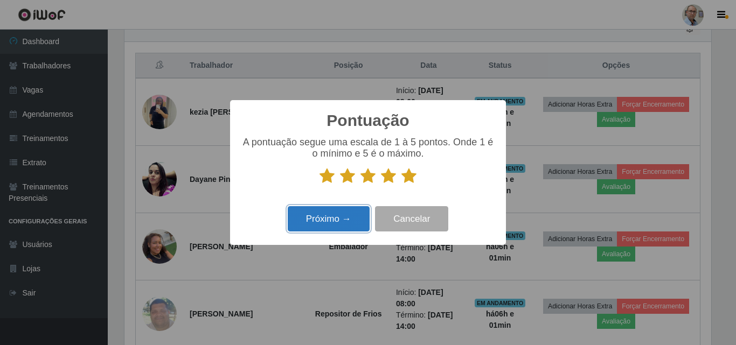
click at [341, 223] on button "Próximo →" at bounding box center [329, 218] width 82 height 25
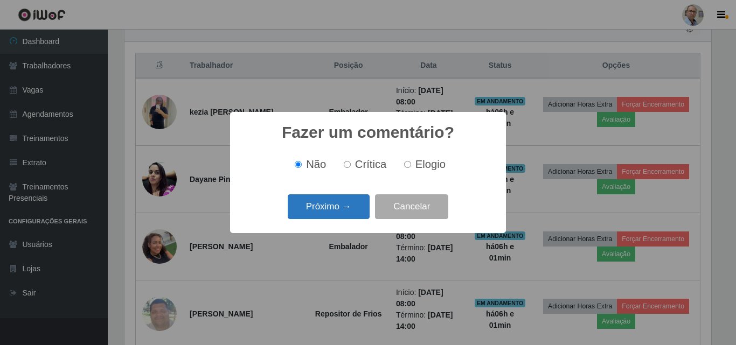
click at [339, 210] on button "Próximo →" at bounding box center [329, 207] width 82 height 25
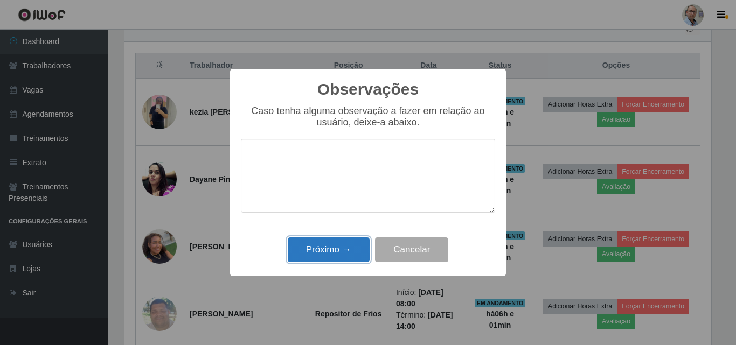
click at [338, 247] on button "Próximo →" at bounding box center [329, 250] width 82 height 25
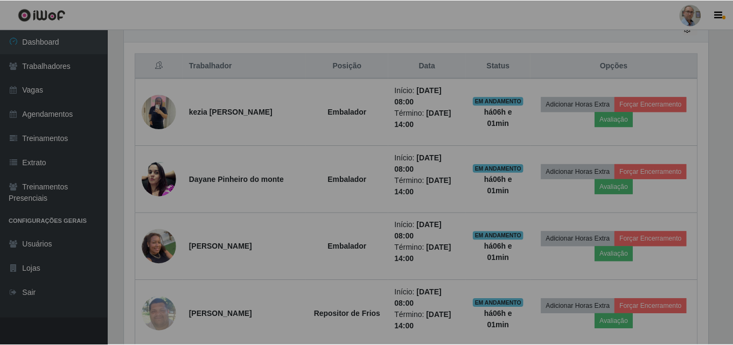
scroll to position [224, 592]
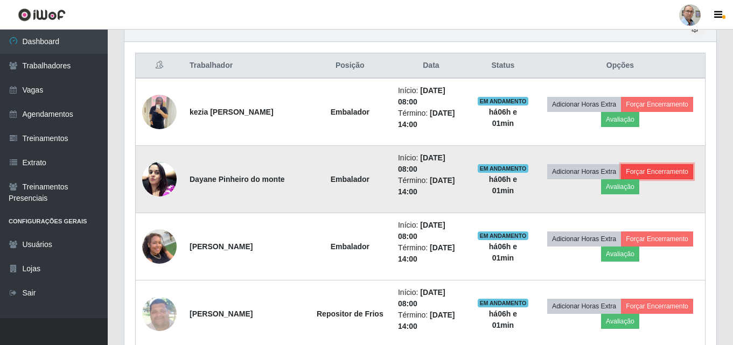
click at [662, 173] on button "Forçar Encerramento" at bounding box center [657, 171] width 72 height 15
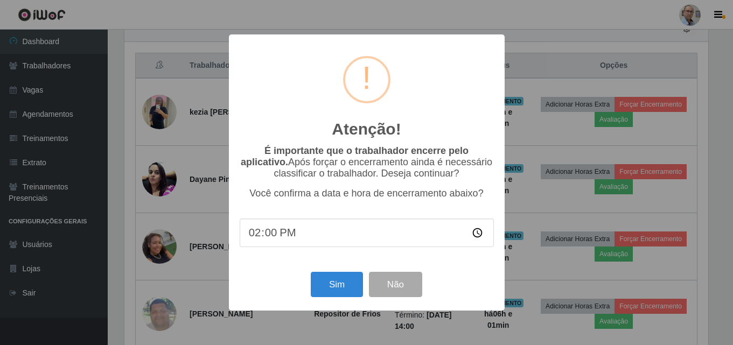
scroll to position [224, 587]
click at [337, 283] on button "Sim" at bounding box center [338, 284] width 52 height 25
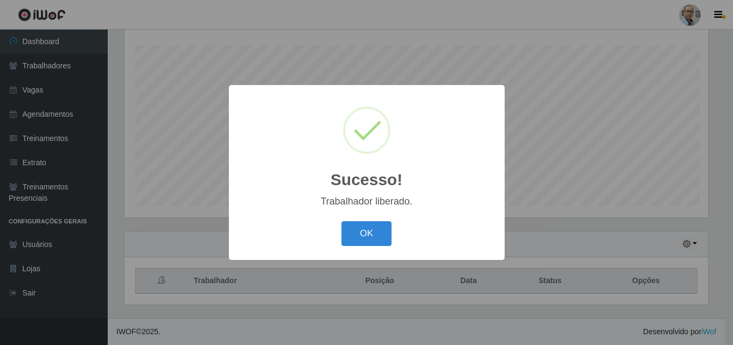
scroll to position [538586, 538223]
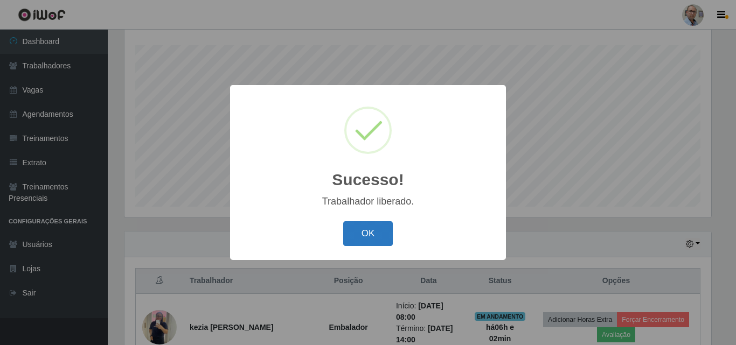
click at [363, 231] on button "OK" at bounding box center [368, 233] width 50 height 25
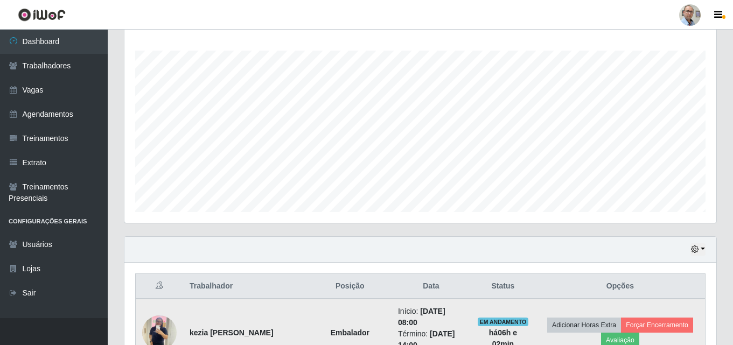
scroll to position [17, 0]
